Goal: Check status: Check status

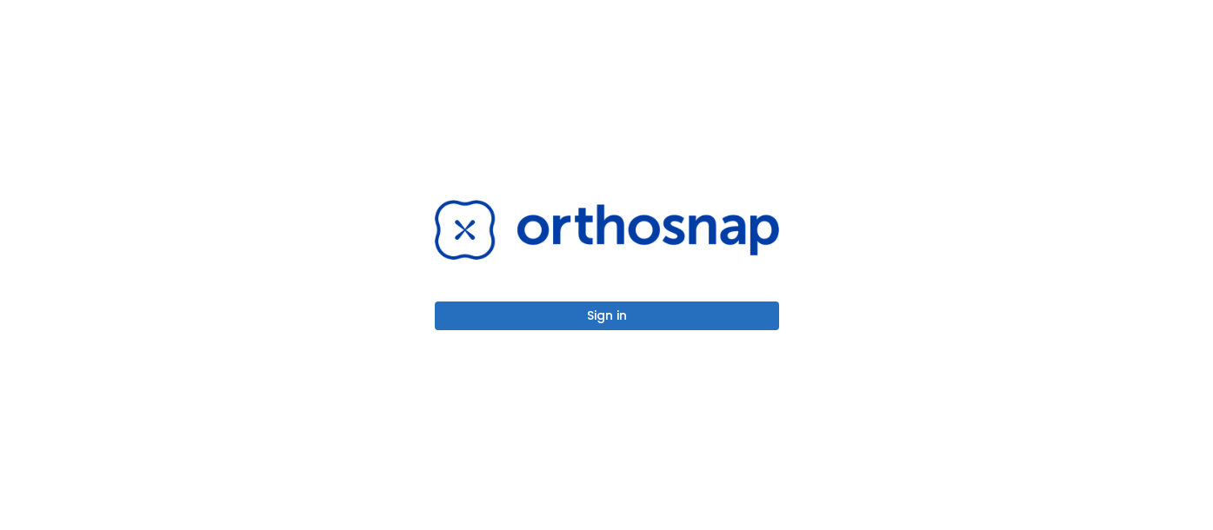
click at [615, 314] on button "Sign in" at bounding box center [607, 316] width 344 height 29
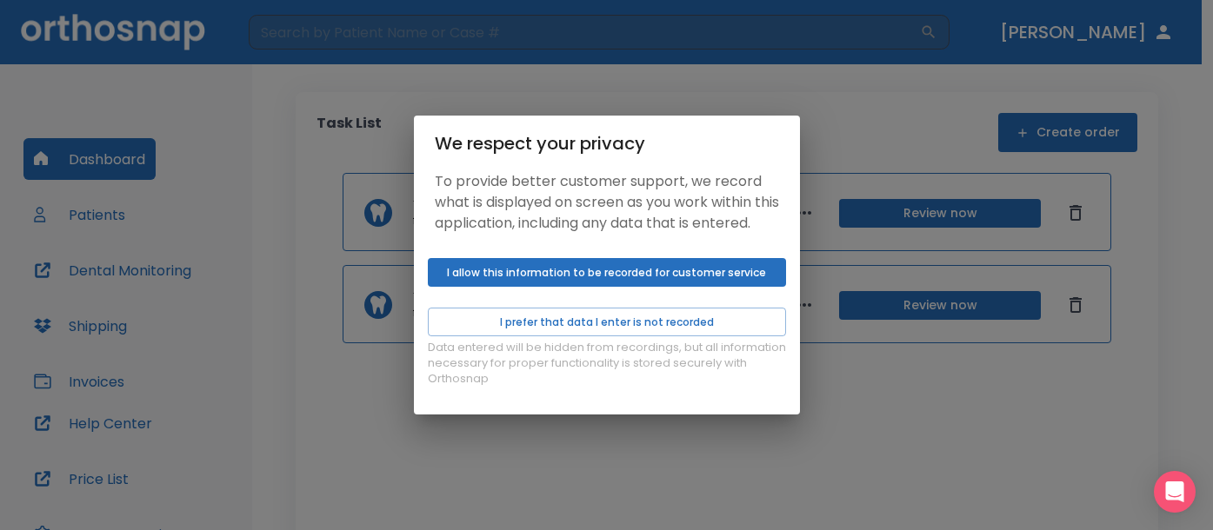
click at [583, 287] on button "I allow this information to be recorded for customer service" at bounding box center [607, 272] width 358 height 29
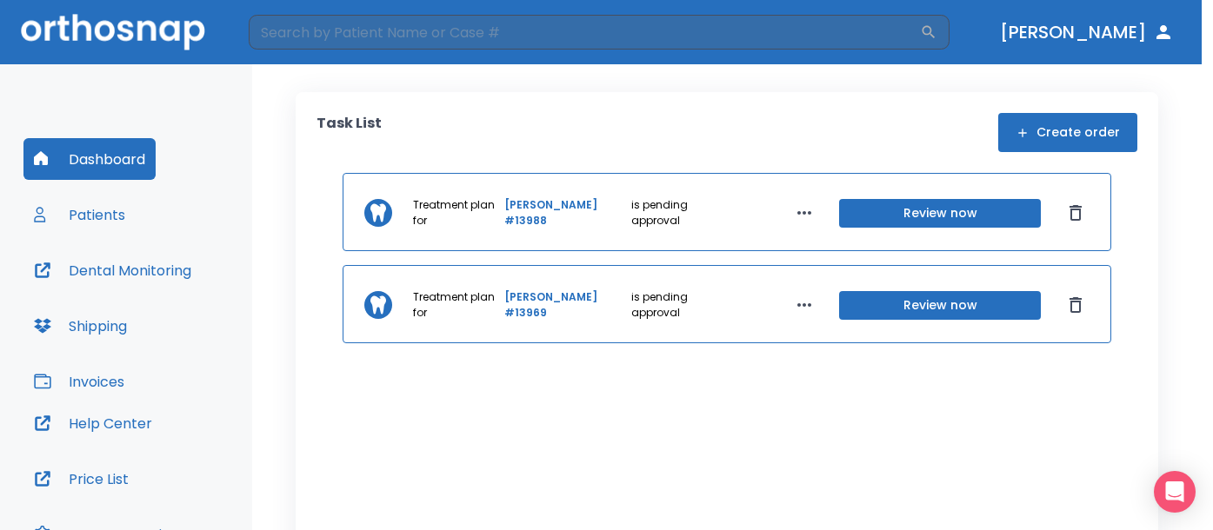
click at [902, 221] on div "We respect your privacy To provide better customer support, we record what is d…" at bounding box center [606, 265] width 1213 height 530
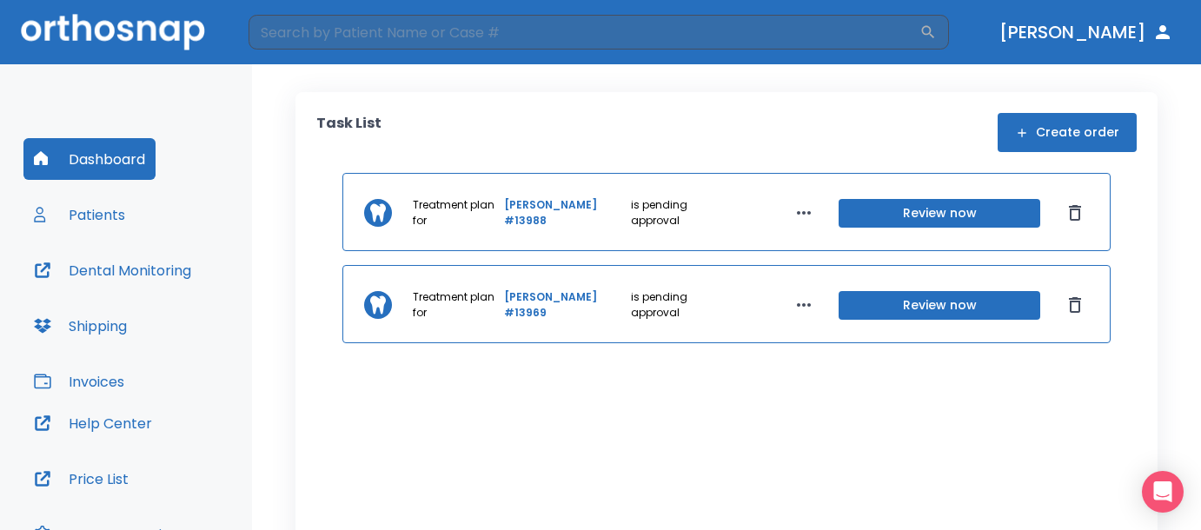
click at [526, 216] on link "[PERSON_NAME] #13988" at bounding box center [565, 212] width 123 height 31
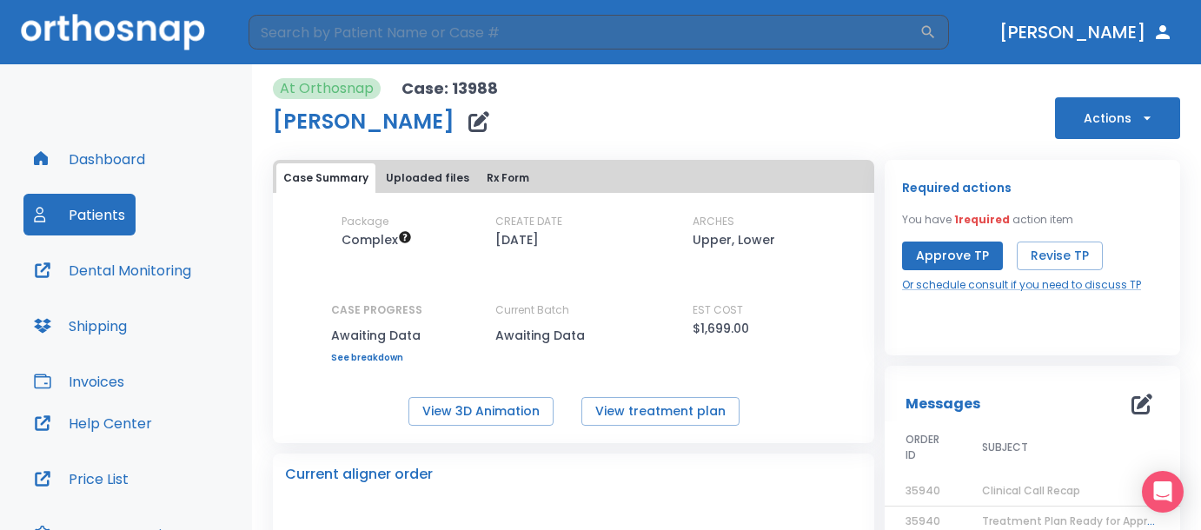
scroll to position [87, 0]
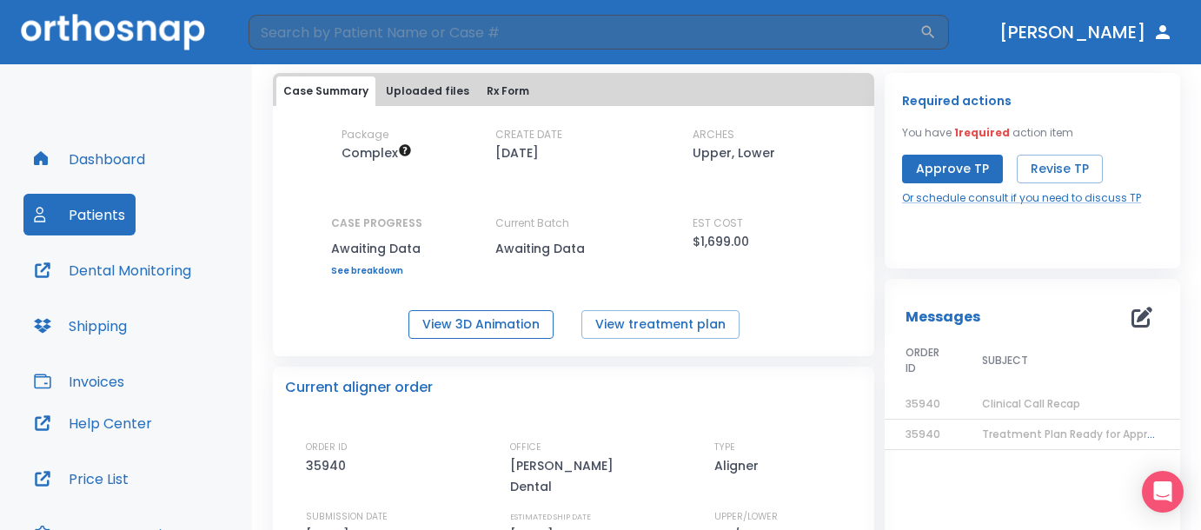
click at [489, 329] on button "View 3D Animation" at bounding box center [481, 324] width 145 height 29
